Goal: Transaction & Acquisition: Purchase product/service

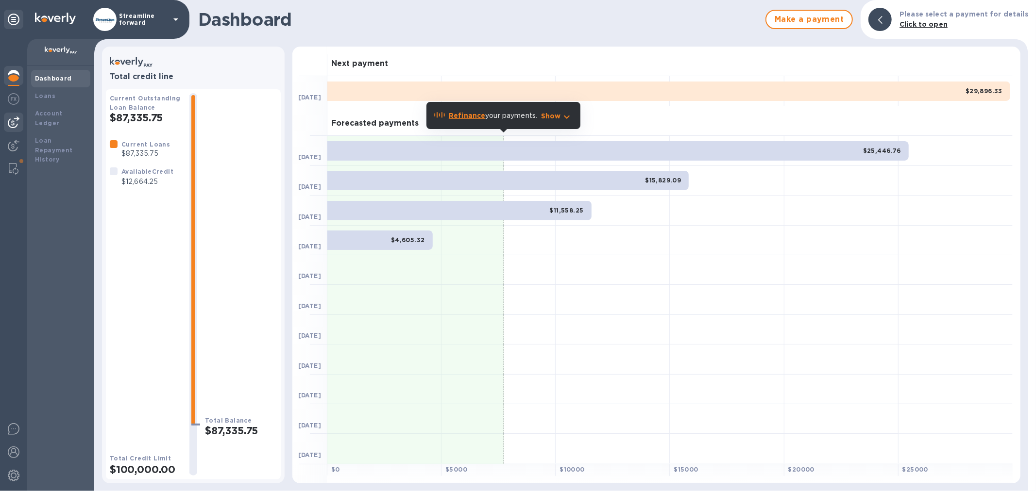
click at [14, 120] on img at bounding box center [14, 123] width 12 height 12
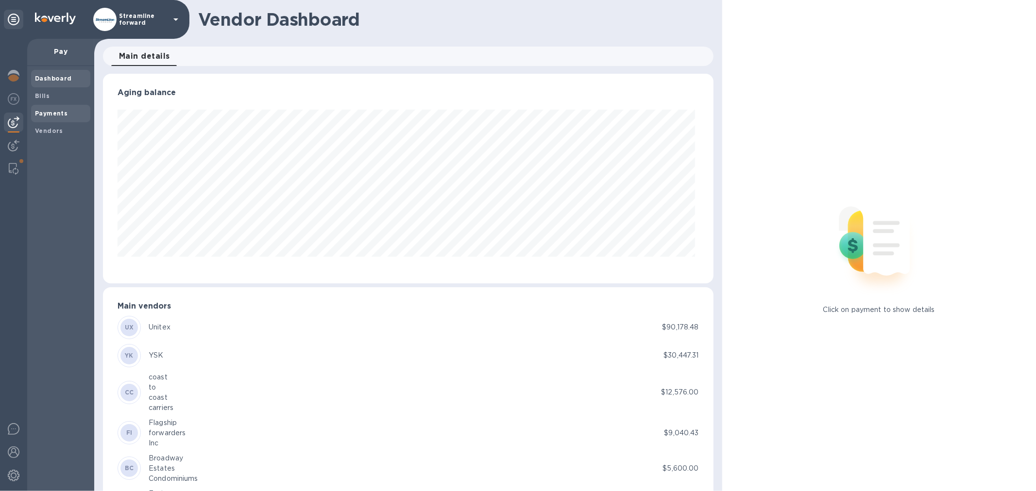
scroll to position [210, 606]
click at [42, 98] on b "Bills" at bounding box center [42, 95] width 15 height 7
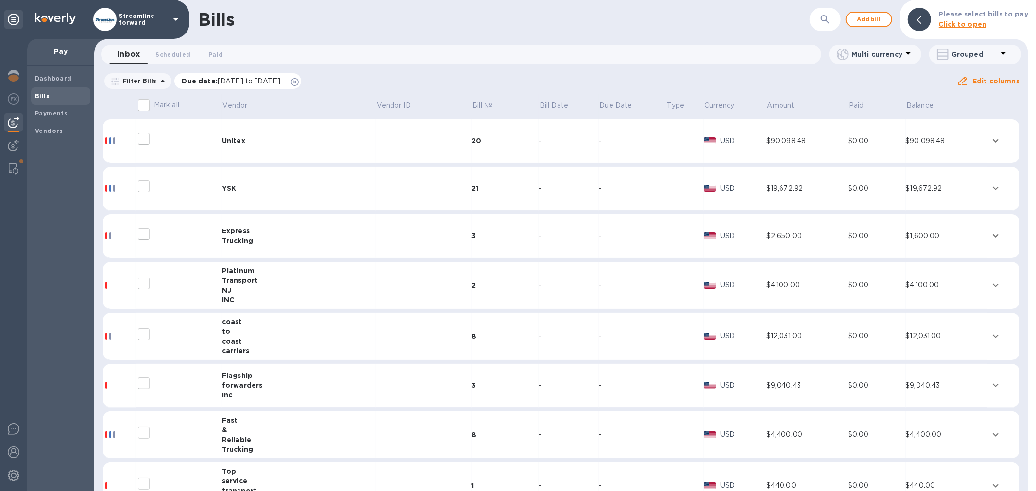
click at [299, 82] on icon at bounding box center [295, 82] width 8 height 8
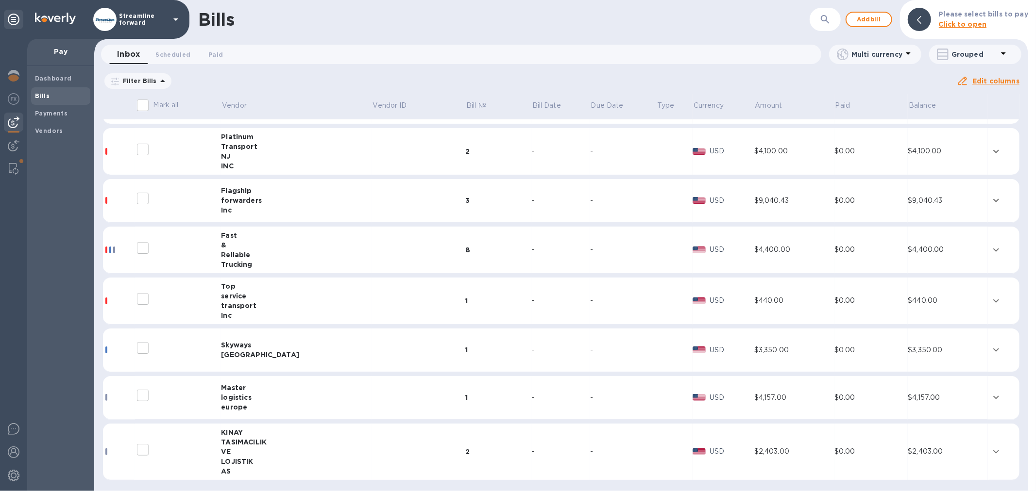
scroll to position [329, 0]
click at [295, 434] on div "KINAY" at bounding box center [296, 431] width 151 height 10
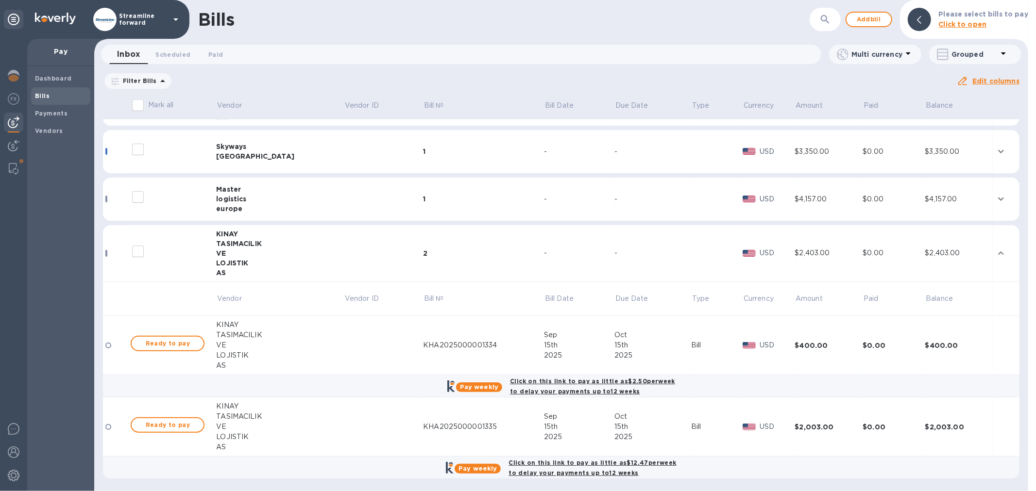
scroll to position [527, 0]
click at [164, 342] on span "Ready to pay" at bounding box center [167, 343] width 56 height 12
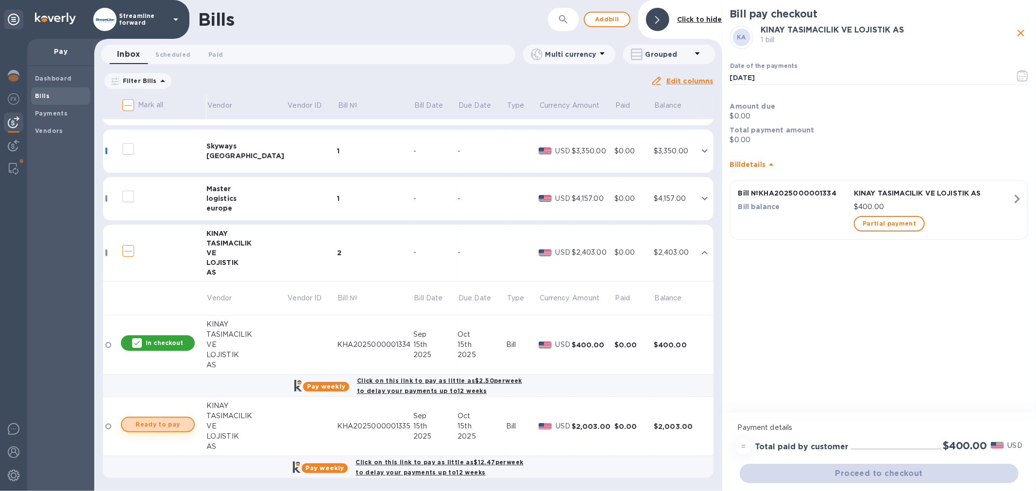
click at [149, 424] on span "Ready to pay" at bounding box center [158, 425] width 56 height 12
checkbox input "true"
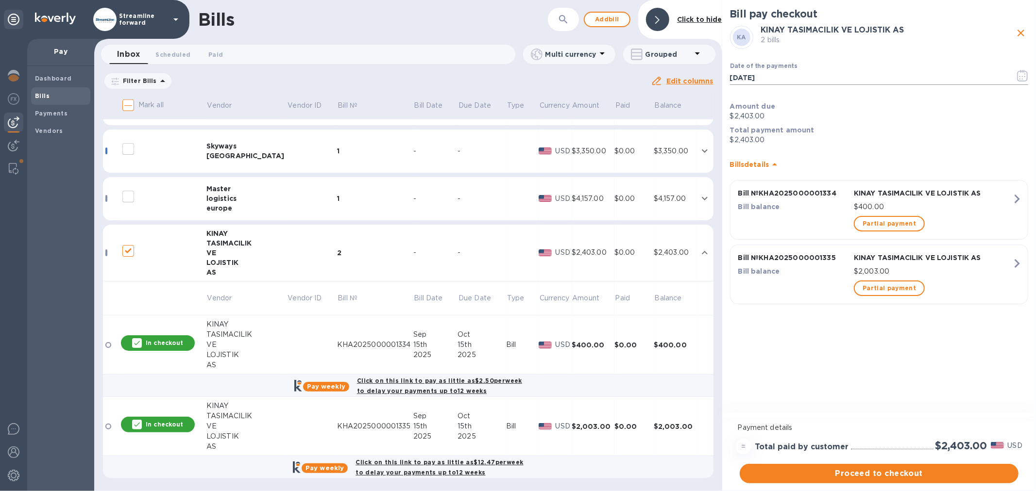
click at [773, 81] on input "[DATE]" at bounding box center [868, 77] width 277 height 15
click at [773, 80] on input "[DATE]" at bounding box center [868, 77] width 277 height 15
type input "[DATE]"
click at [808, 347] on div "Bill pay checkout [PERSON_NAME] TASIMACILIK VE LOJISTIK AS 2 bills Date of the …" at bounding box center [879, 207] width 314 height 415
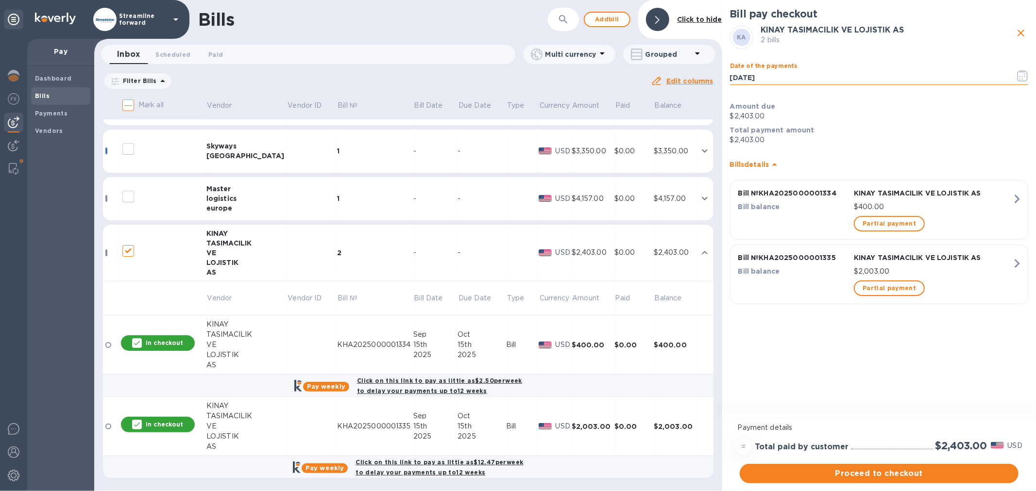
click at [792, 75] on input "[DATE]" at bounding box center [868, 77] width 277 height 15
click at [1019, 72] on icon "button" at bounding box center [1022, 76] width 11 height 12
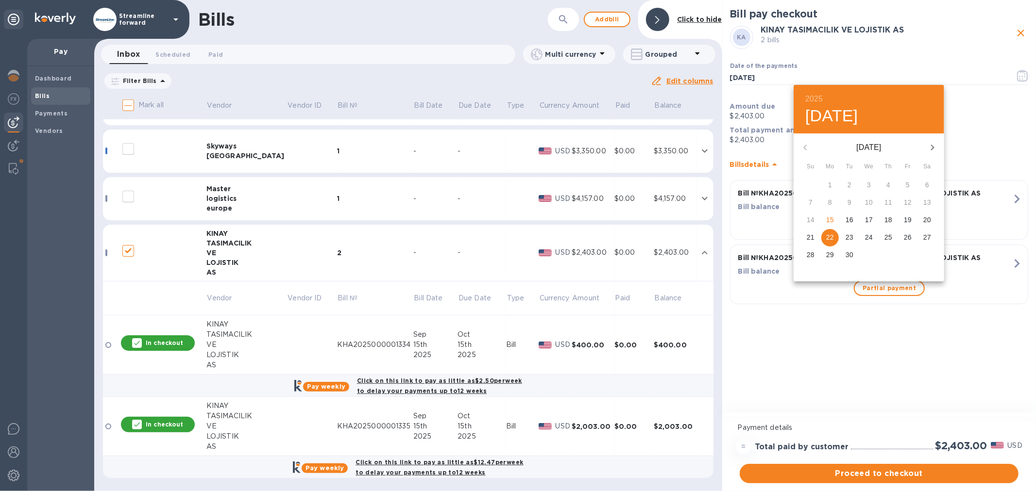
click at [823, 353] on div at bounding box center [518, 245] width 1036 height 491
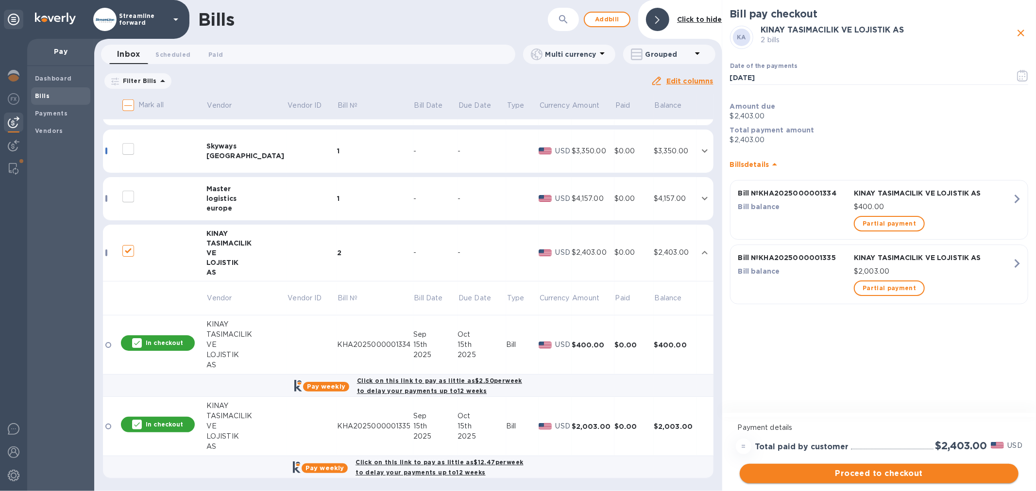
click at [877, 473] on span "Proceed to checkout" at bounding box center [878, 474] width 263 height 12
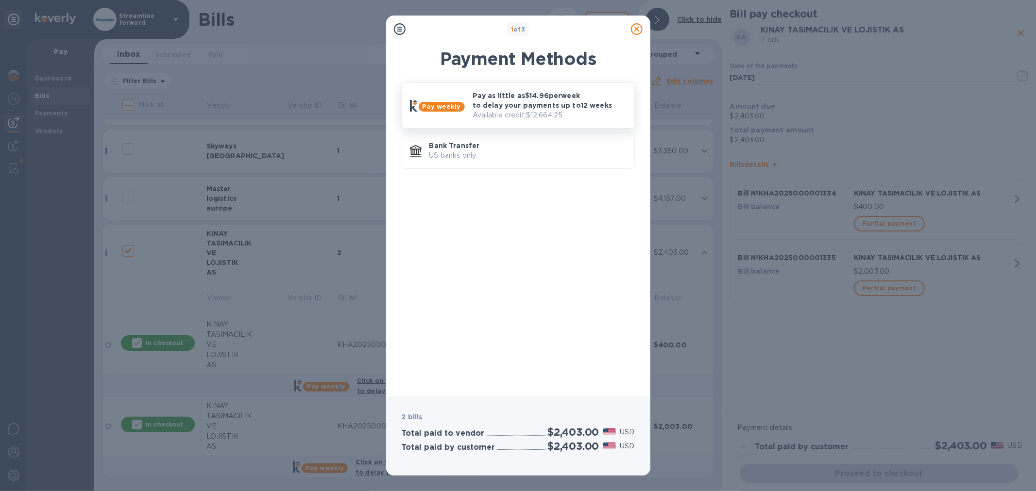
click at [498, 99] on p "Pay as little as $14.96 per week to delay your payments up to 12 weeks" at bounding box center [549, 100] width 154 height 19
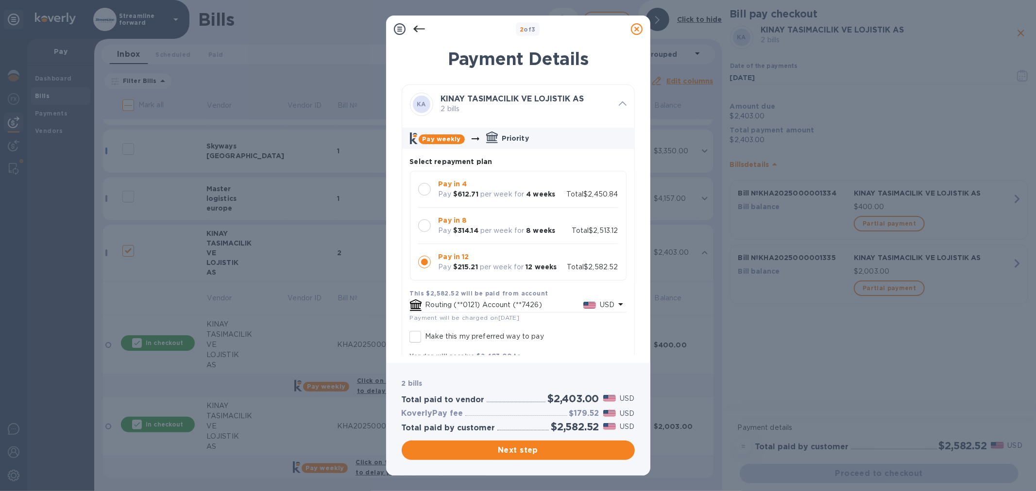
click at [463, 186] on b "Pay in 4" at bounding box center [452, 184] width 29 height 8
click at [754, 333] on div "2 of 3 Payment Details [PERSON_NAME] TASIMACILIK VE LOJISTIK AS 2 bills Pay wee…" at bounding box center [518, 245] width 1036 height 491
click at [520, 450] on span "Next step" at bounding box center [518, 451] width 218 height 12
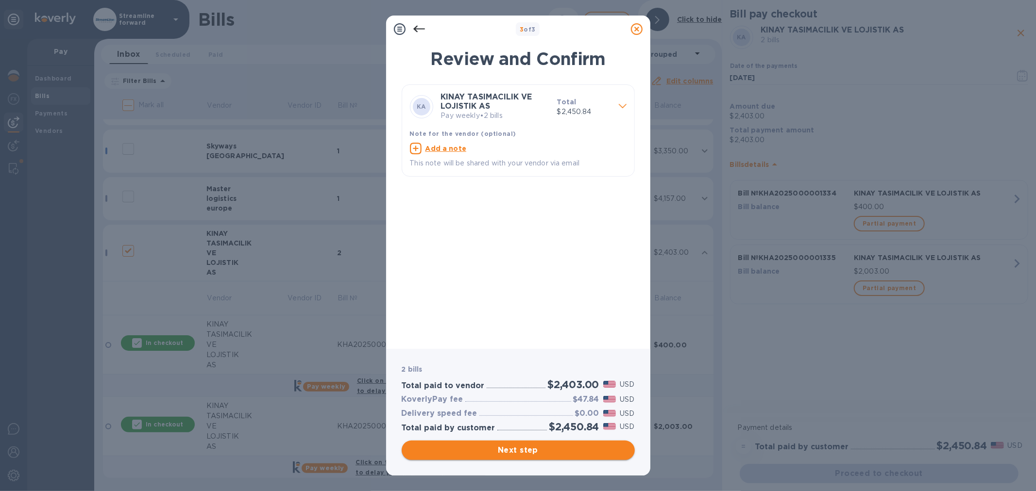
click at [517, 451] on span "Next step" at bounding box center [518, 451] width 218 height 12
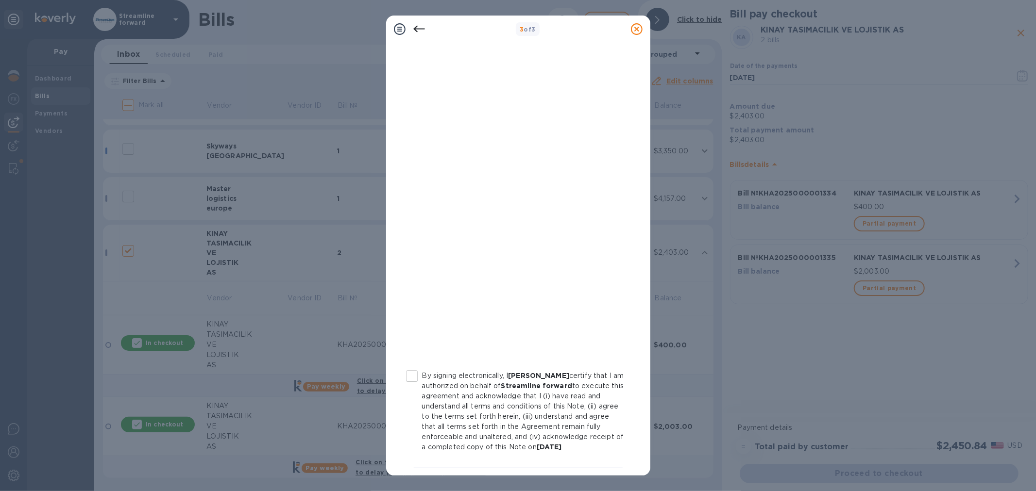
scroll to position [50, 0]
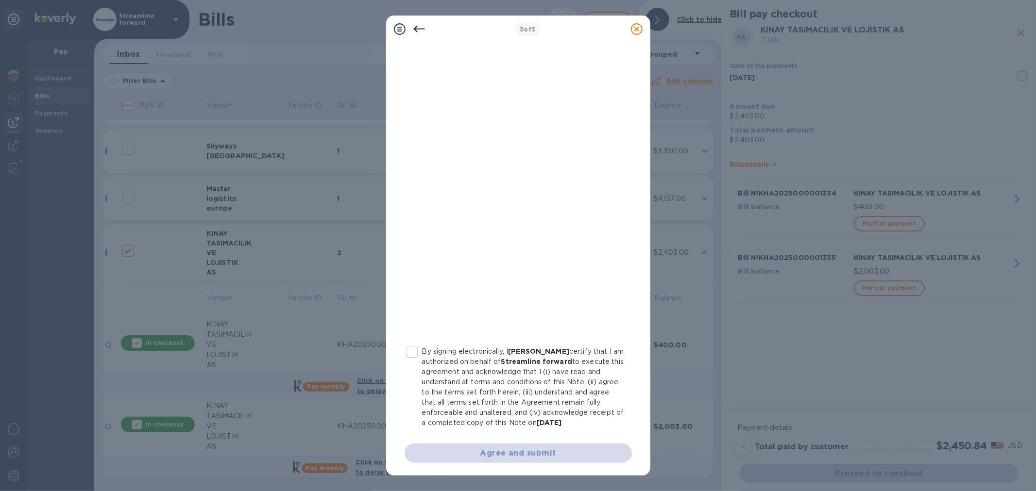
click at [411, 352] on input "By signing electronically, I [PERSON_NAME] certify that I am authorized on beha…" at bounding box center [412, 352] width 20 height 20
checkbox input "true"
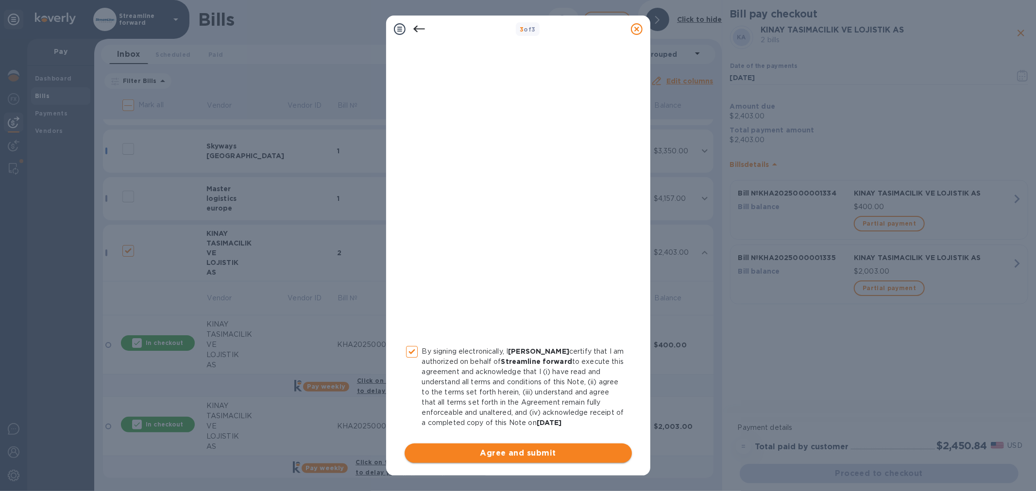
click at [531, 454] on span "Agree and submit" at bounding box center [518, 454] width 212 height 12
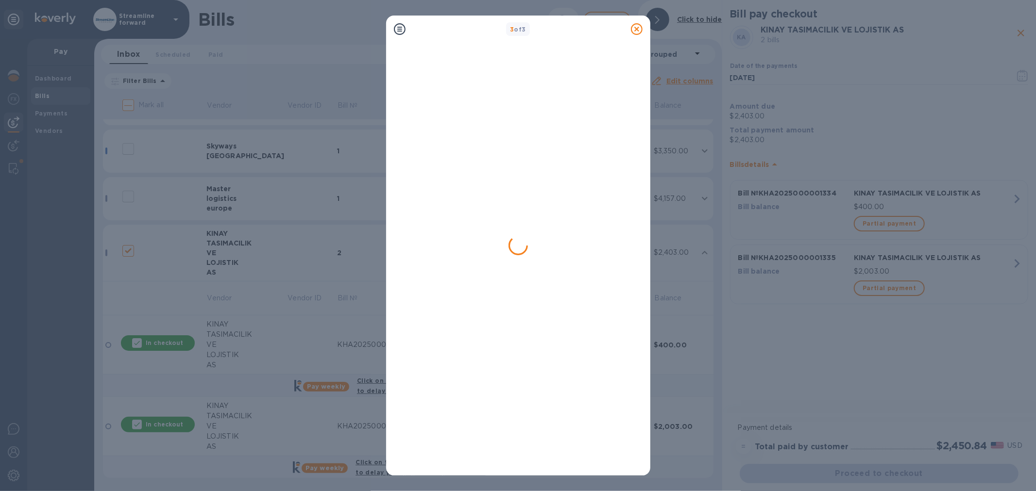
scroll to position [0, 0]
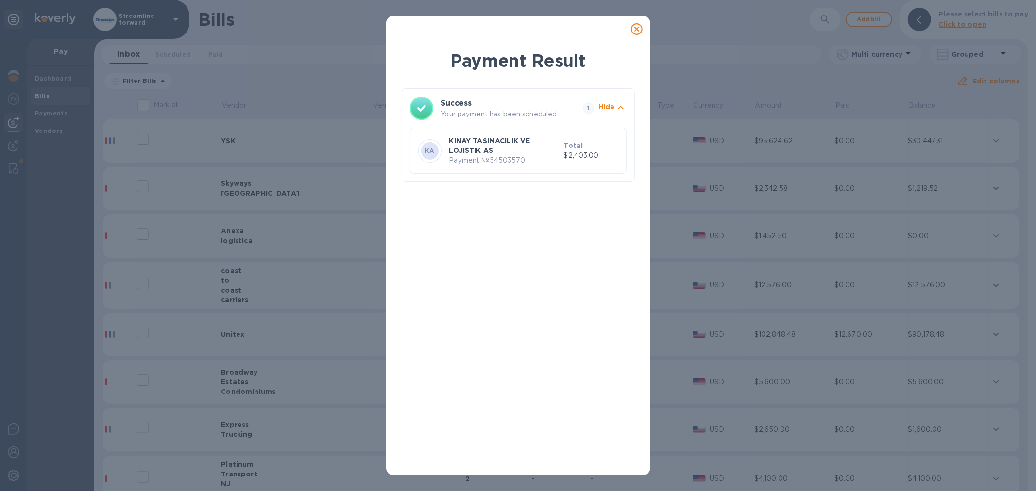
click at [635, 27] on icon at bounding box center [637, 29] width 12 height 12
